Goal: Task Accomplishment & Management: Use online tool/utility

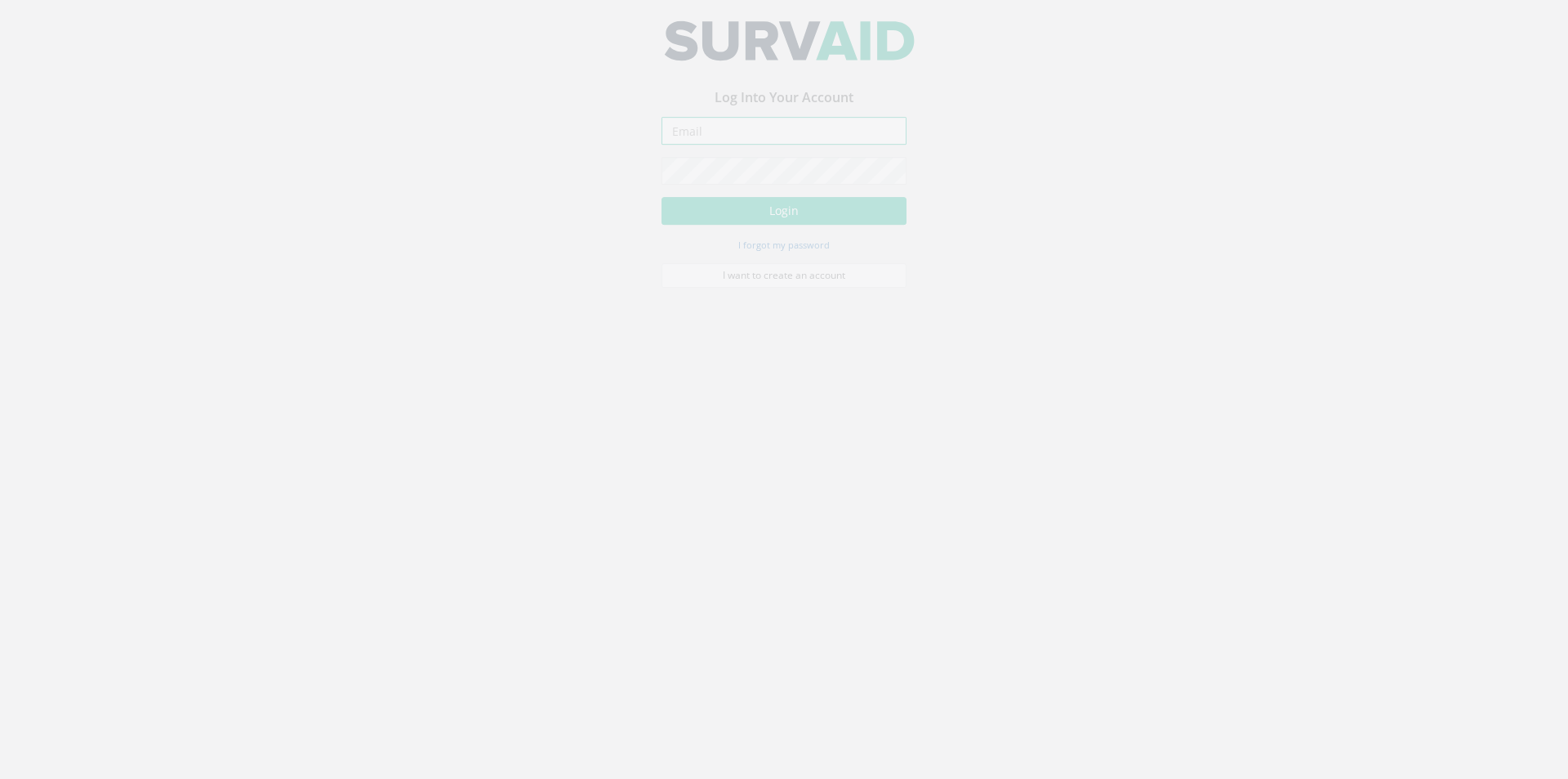
click at [768, 154] on input "email" at bounding box center [784, 143] width 245 height 28
click at [758, 144] on input "email" at bounding box center [784, 143] width 245 height 28
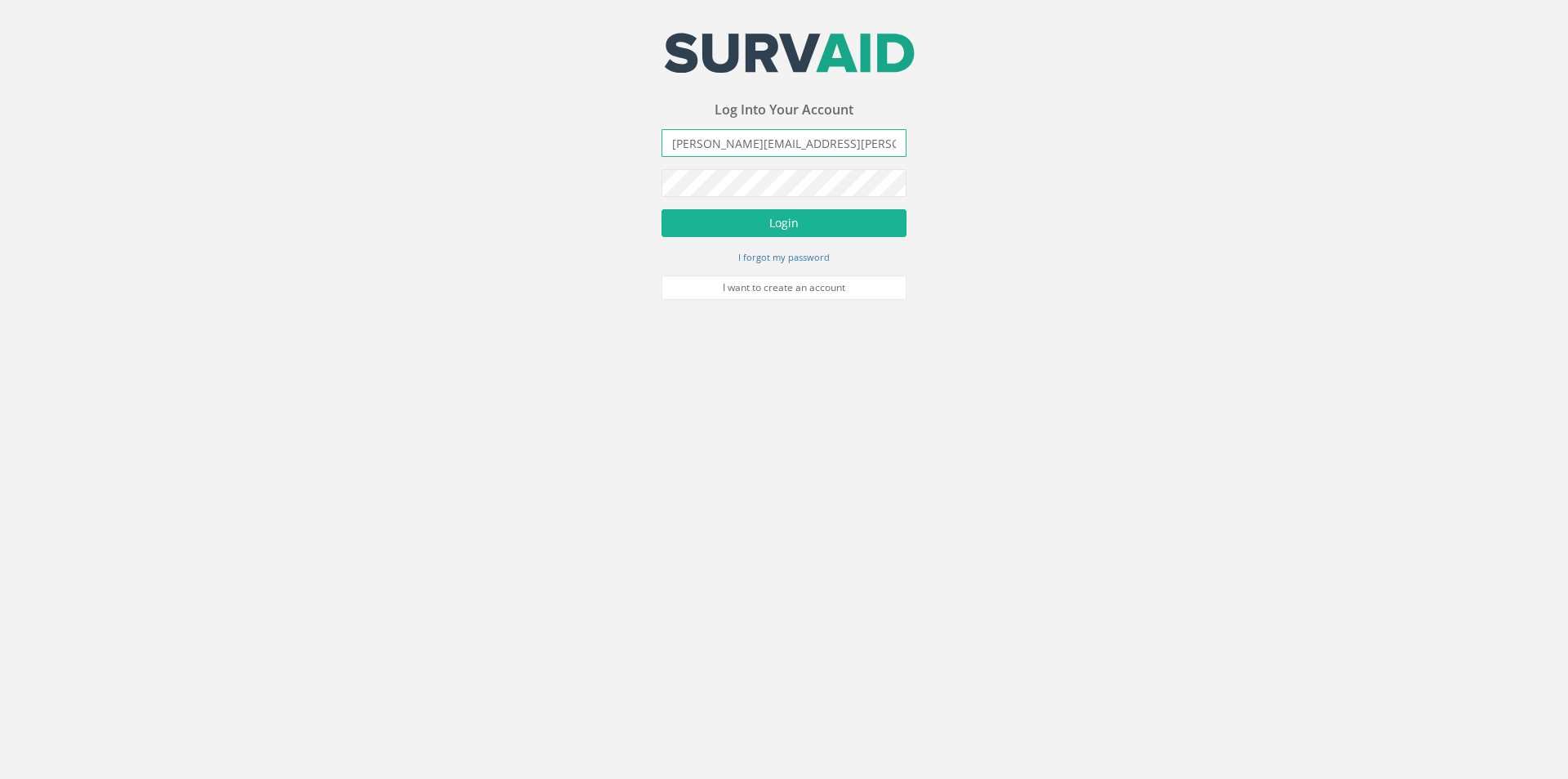
type input "[PERSON_NAME][EMAIL_ADDRESS][PERSON_NAME][DOMAIN_NAME]"
click at [662, 209] on button "Login" at bounding box center [784, 224] width 245 height 28
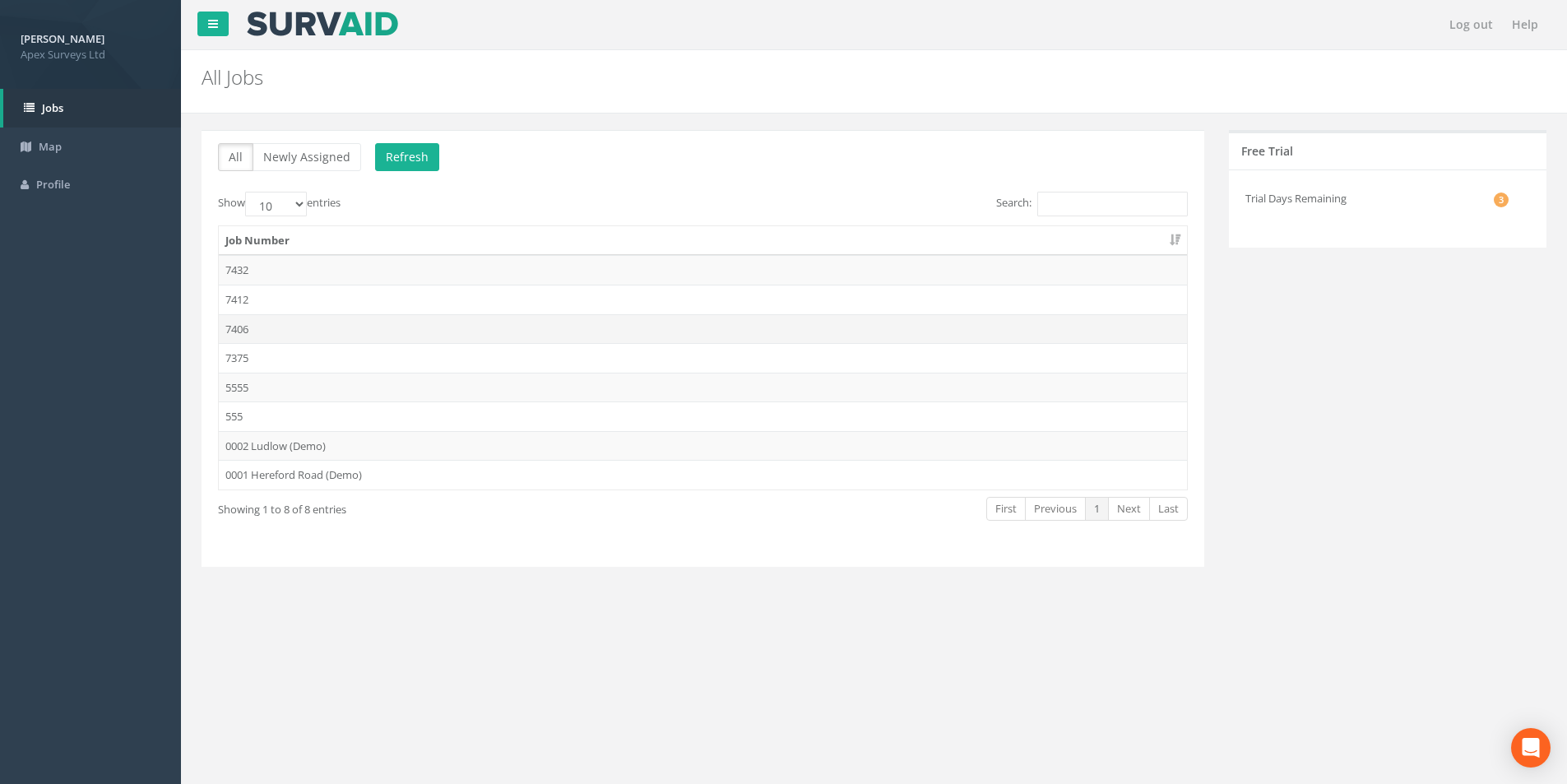
click at [286, 328] on td "7406" at bounding box center [703, 329] width 969 height 29
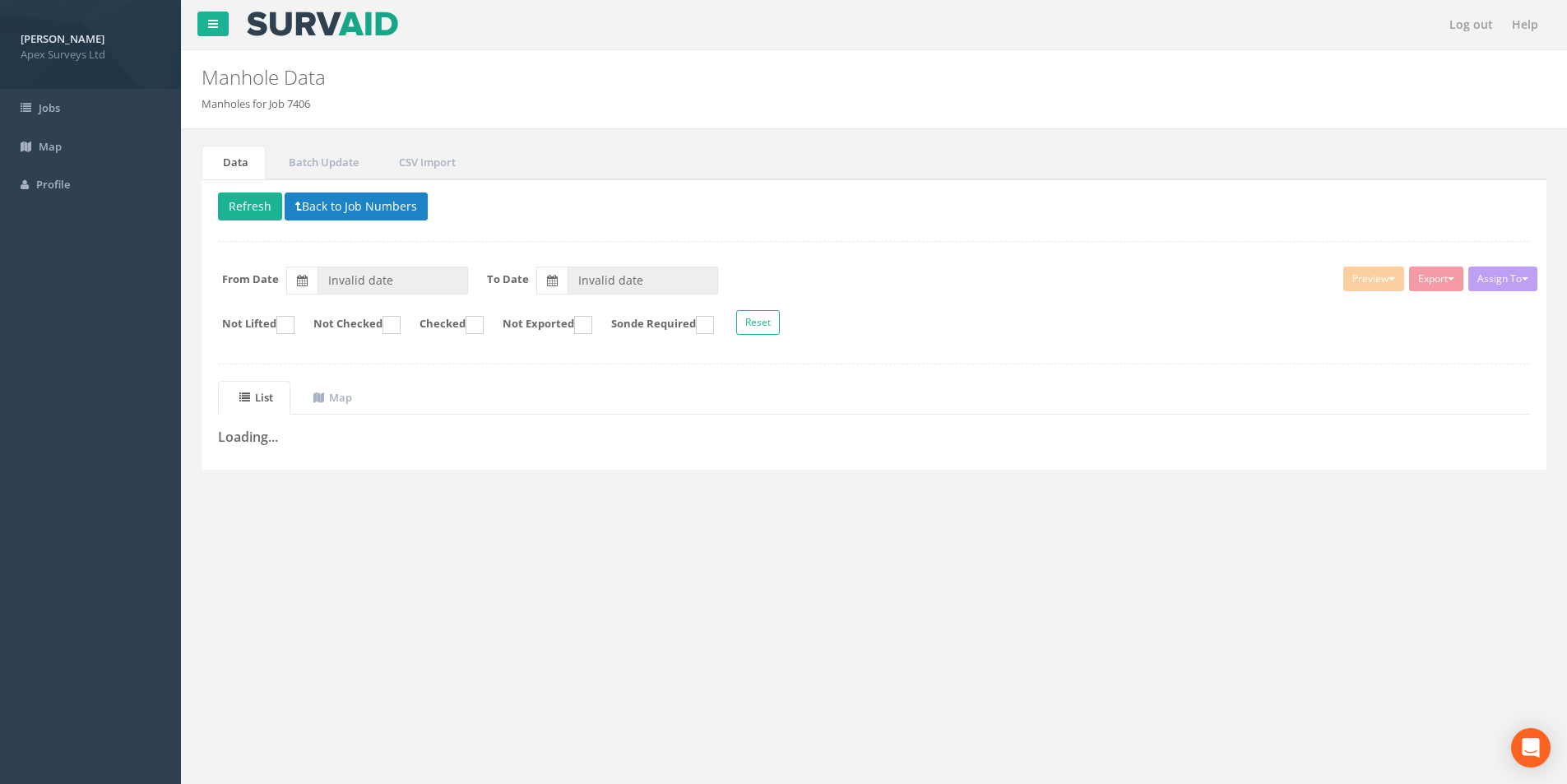
type input "[DATE]"
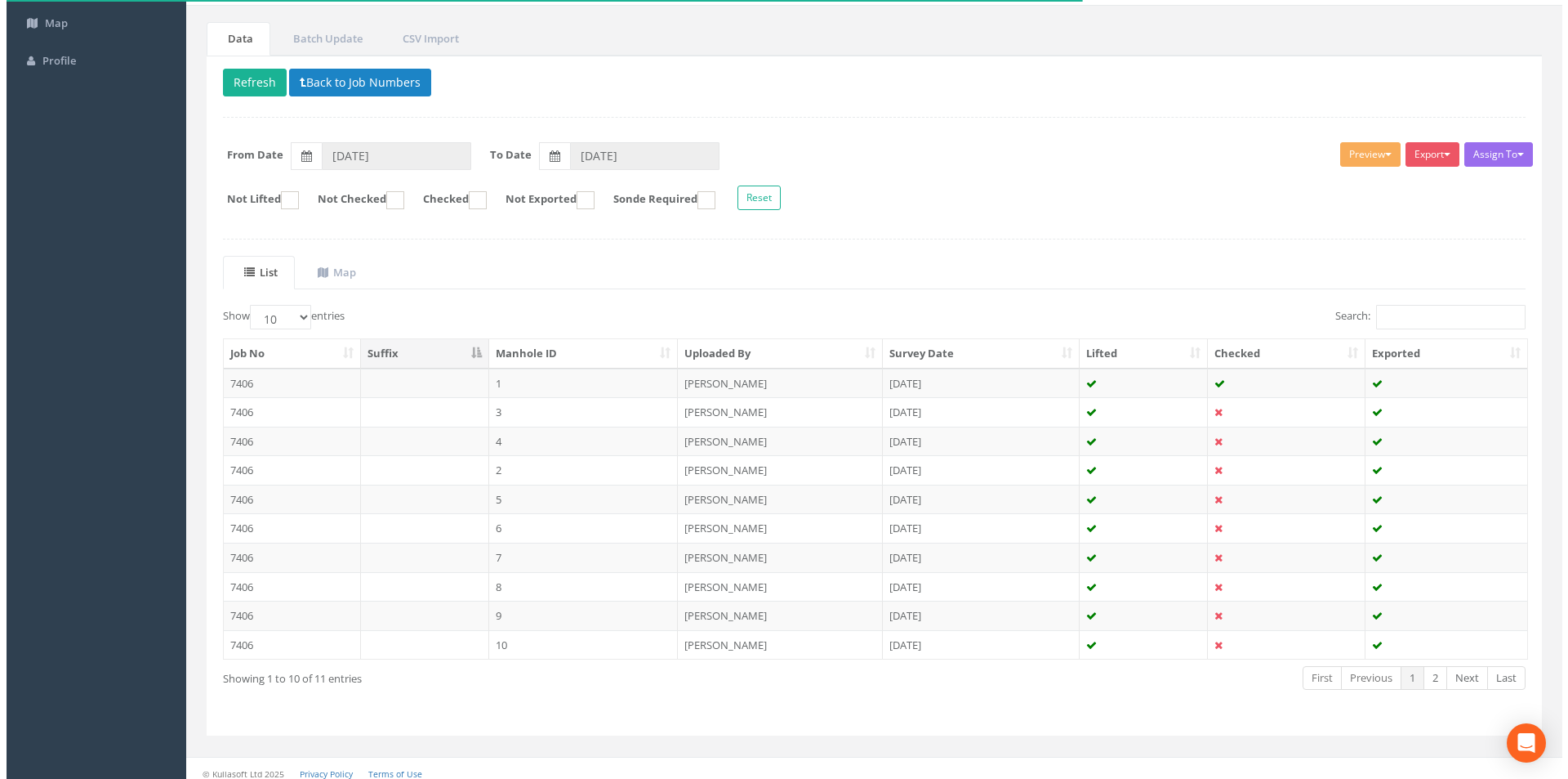
scroll to position [132, 0]
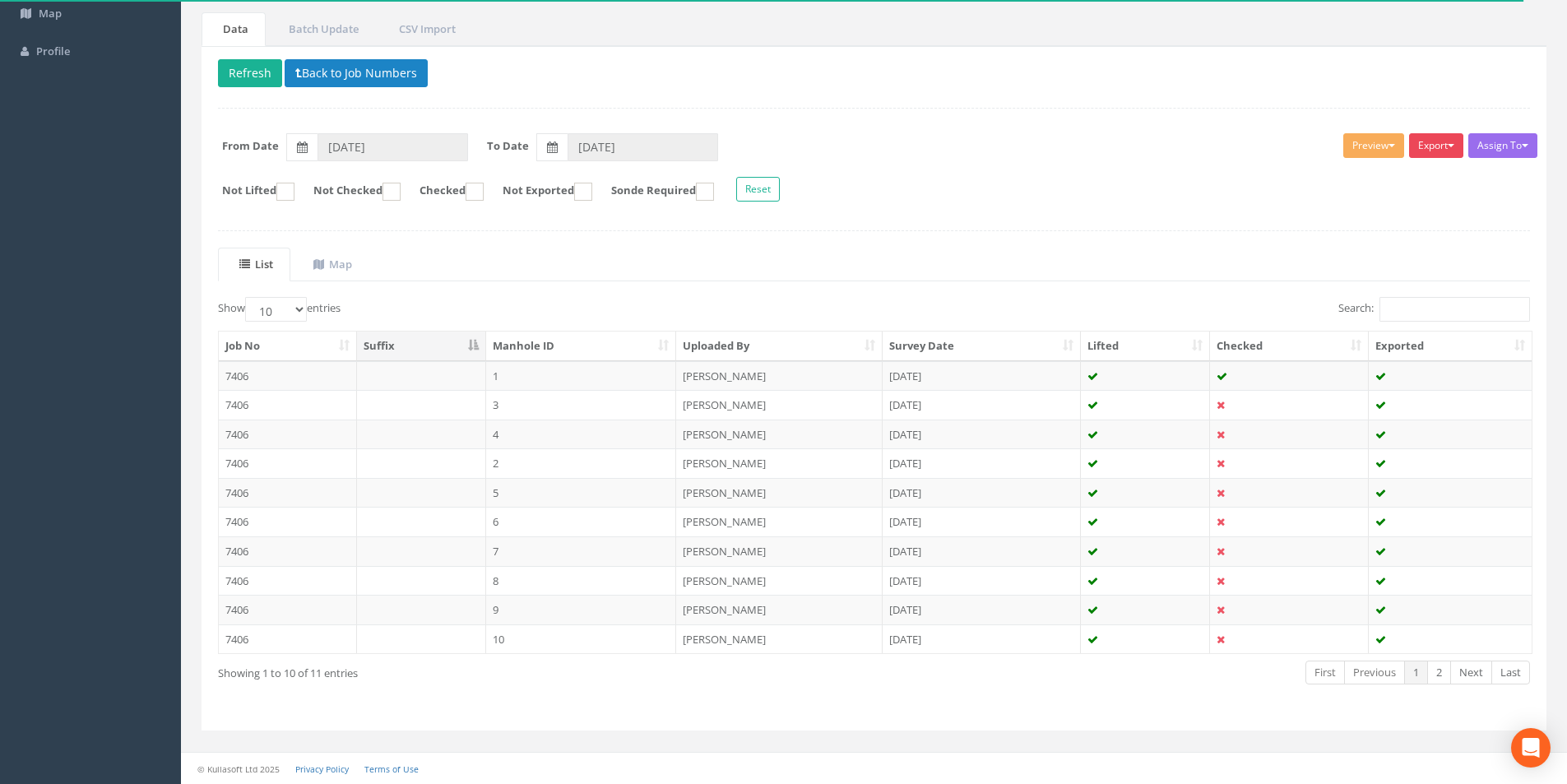
click at [1446, 148] on button "Export" at bounding box center [1436, 145] width 54 height 25
click at [1416, 275] on link "SurvAid Manhole" at bounding box center [1395, 278] width 140 height 26
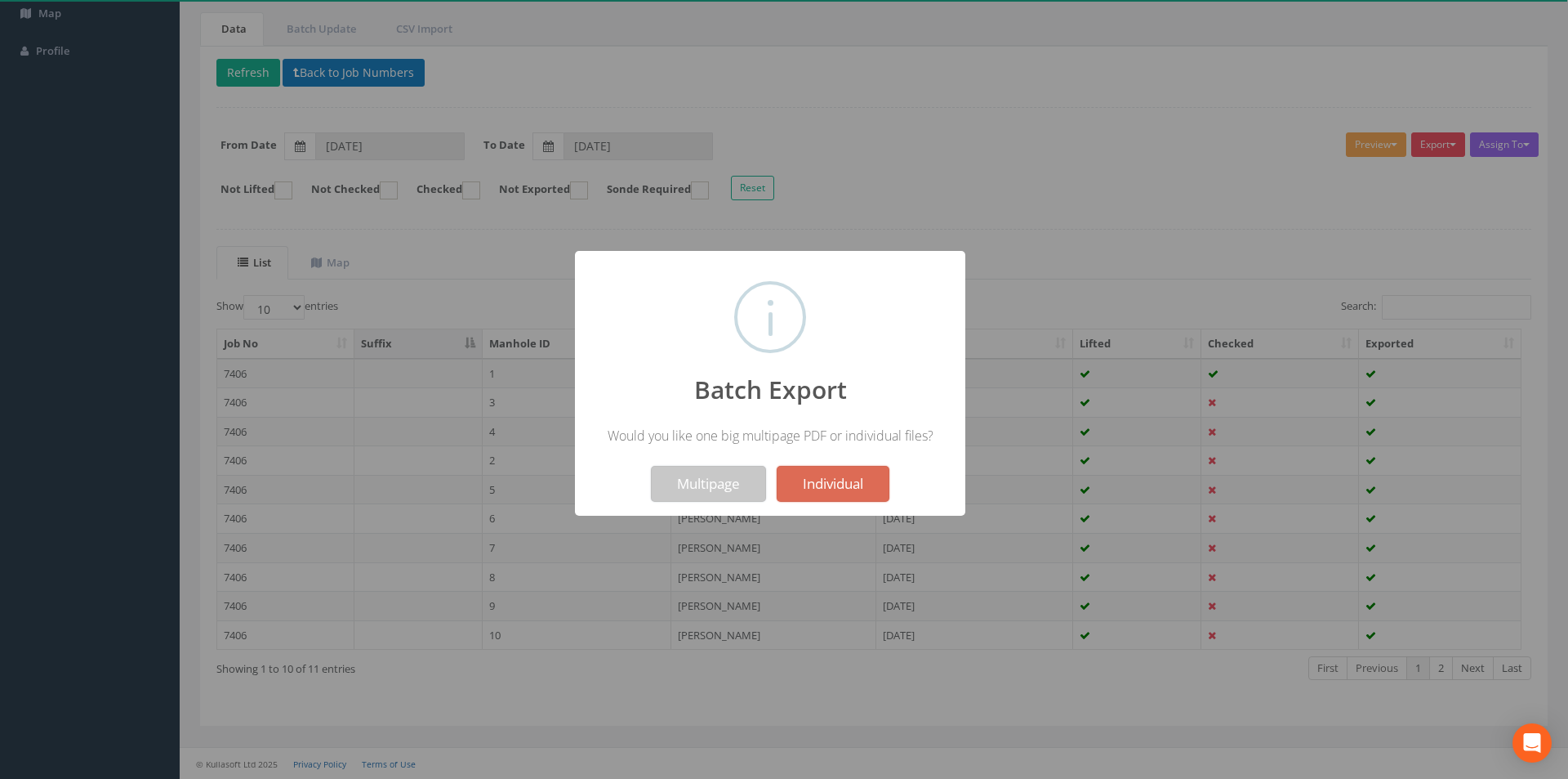
click at [728, 483] on button "Multipage" at bounding box center [708, 483] width 115 height 36
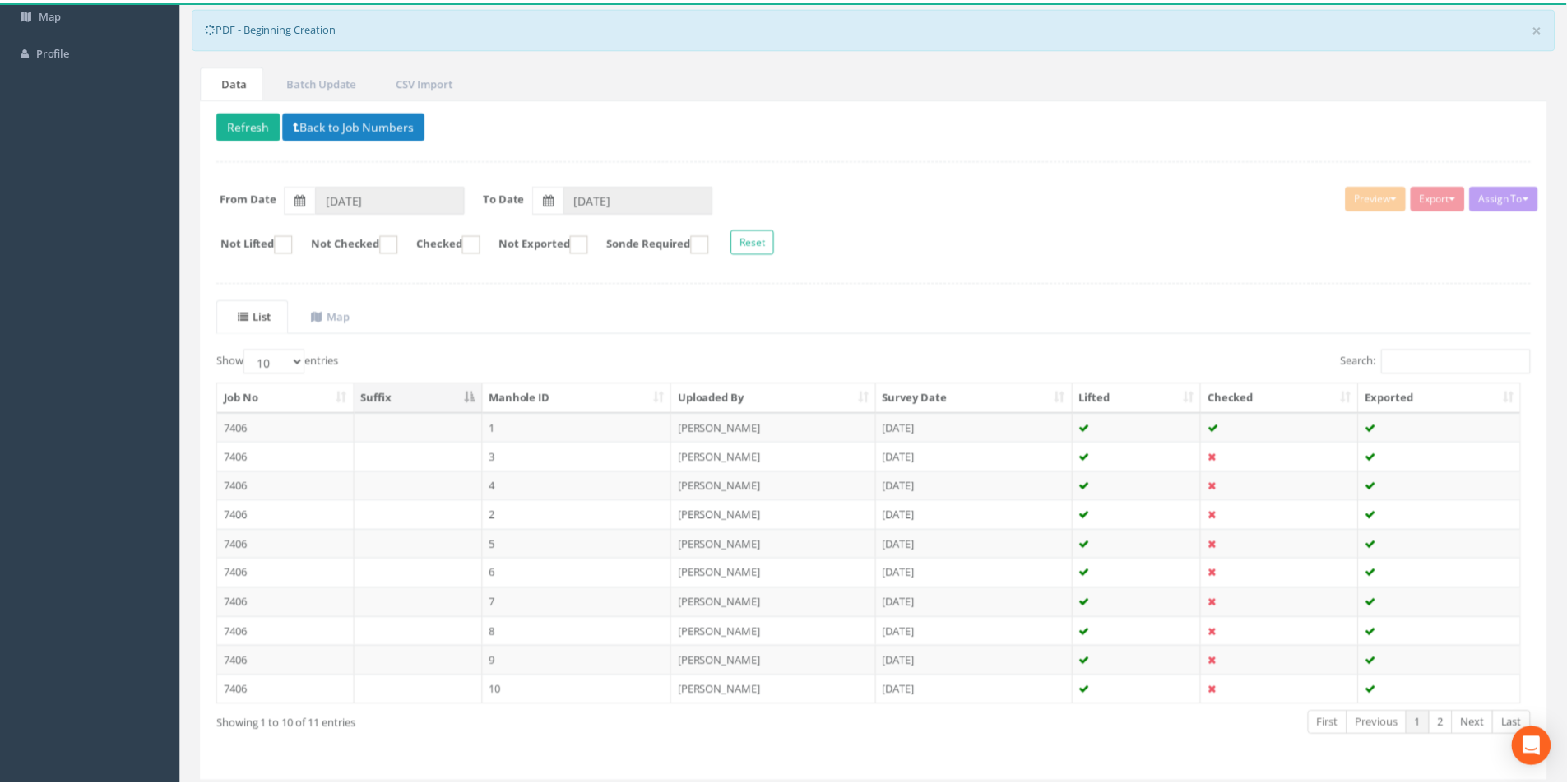
scroll to position [186, 0]
